Goal: Task Accomplishment & Management: Use online tool/utility

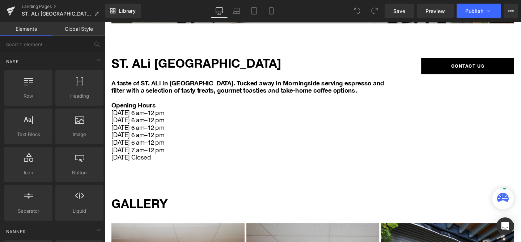
scroll to position [204, 0]
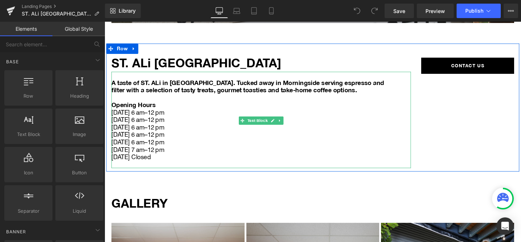
click at [155, 132] on span "[DATE] 6 am–12 pm" at bounding box center [139, 133] width 55 height 8
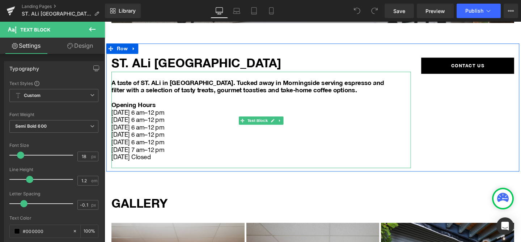
click at [164, 118] on span "[DATE] 6 am–12 pm" at bounding box center [139, 117] width 55 height 8
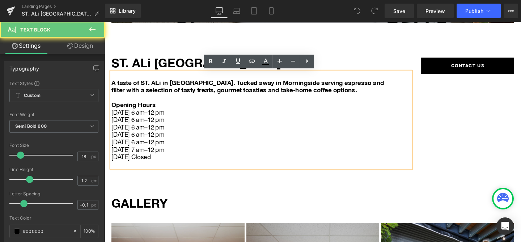
click at [161, 115] on span "[DATE] 6 am–12 pm" at bounding box center [139, 117] width 55 height 8
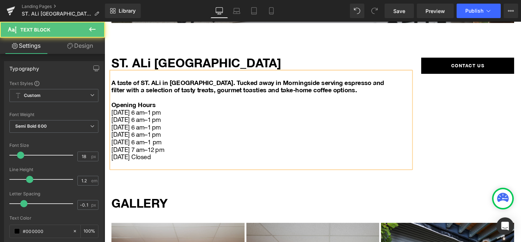
click at [155, 150] on span "[DATE] 6 am–1 pm" at bounding box center [138, 148] width 52 height 8
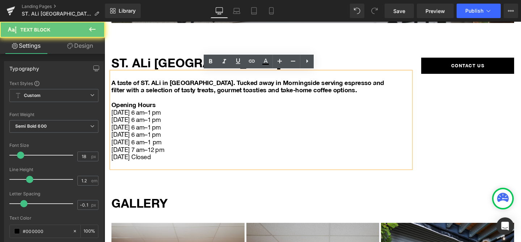
click at [151, 152] on span "[DATE] 6 am–1 pm" at bounding box center [138, 148] width 52 height 8
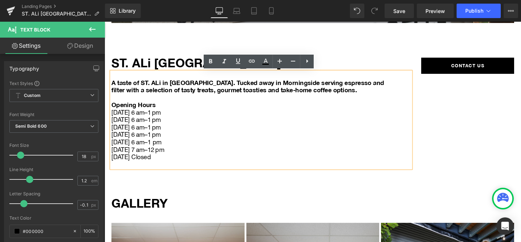
click at [156, 164] on p "[DATE] Closed" at bounding box center [258, 164] width 293 height 8
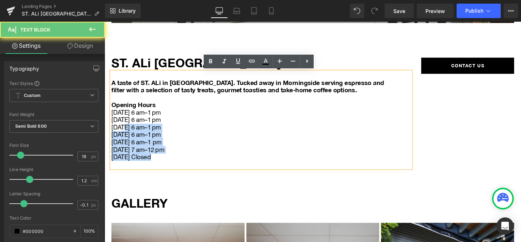
drag, startPoint x: 150, startPoint y: 158, endPoint x: 127, endPoint y: 132, distance: 35.1
click at [127, 132] on div "A taste of ST. ALi in [GEOGRAPHIC_DATA]. Tucked away in Morningside serving esp…" at bounding box center [269, 124] width 315 height 101
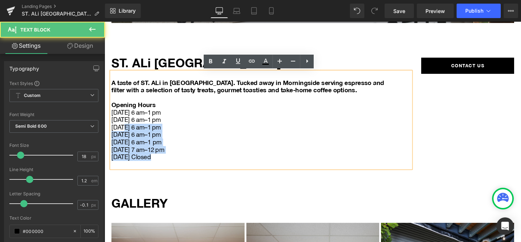
click at [151, 135] on span "[DATE] 6 am–1 pm" at bounding box center [138, 133] width 52 height 8
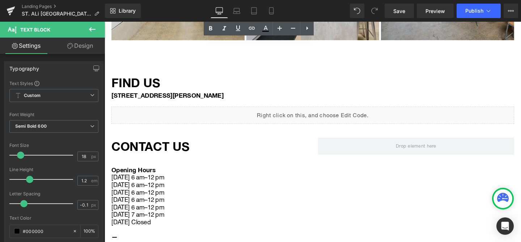
scroll to position [564, 0]
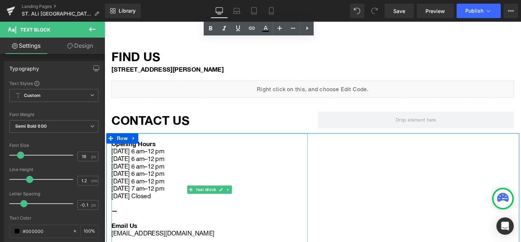
click at [164, 162] on span "[DATE] 6 am–12 pm" at bounding box center [139, 158] width 55 height 8
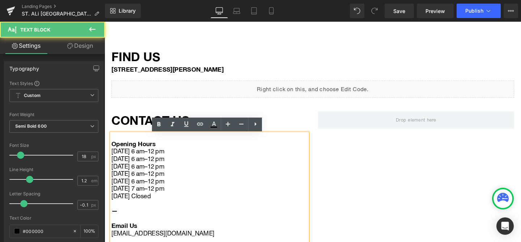
click at [162, 154] on p "Opening Hours" at bounding box center [204, 151] width 185 height 8
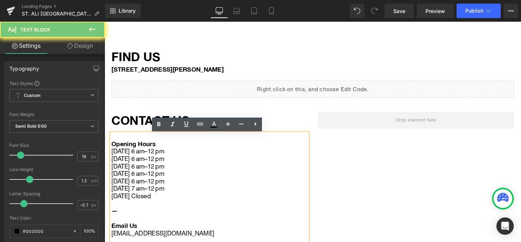
click at [164, 158] on span "[DATE] 6 am–12 pm" at bounding box center [139, 158] width 55 height 8
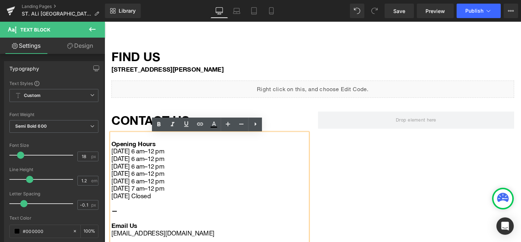
click at [163, 158] on span "[DATE] 6 am–12 pm" at bounding box center [139, 158] width 55 height 8
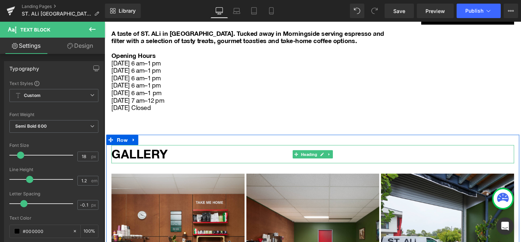
scroll to position [263, 0]
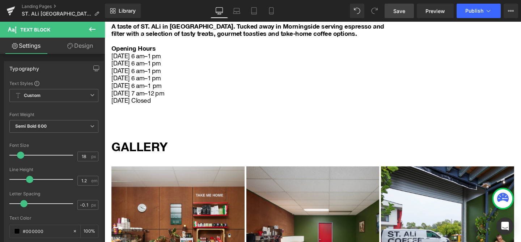
click at [392, 15] on link "Save" at bounding box center [399, 11] width 29 height 14
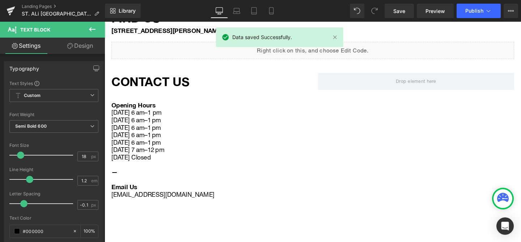
scroll to position [664, 0]
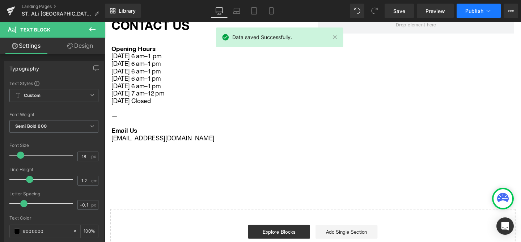
click at [476, 10] on span "Publish" at bounding box center [474, 11] width 18 height 6
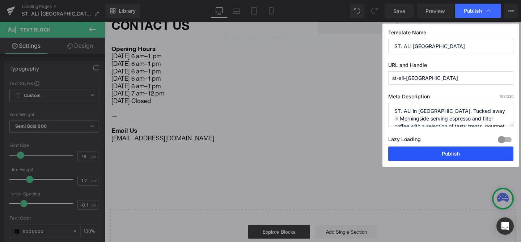
click at [426, 153] on button "Publish" at bounding box center [450, 154] width 125 height 14
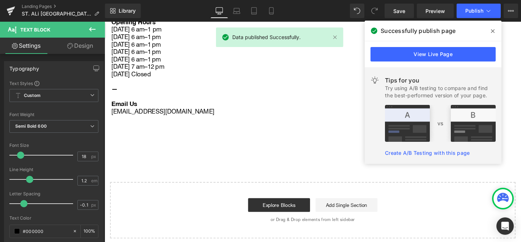
scroll to position [690, 0]
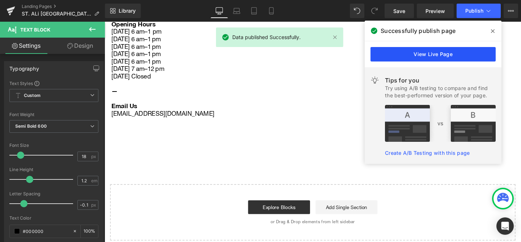
click at [447, 53] on link "View Live Page" at bounding box center [433, 54] width 125 height 14
